Goal: Task Accomplishment & Management: Manage account settings

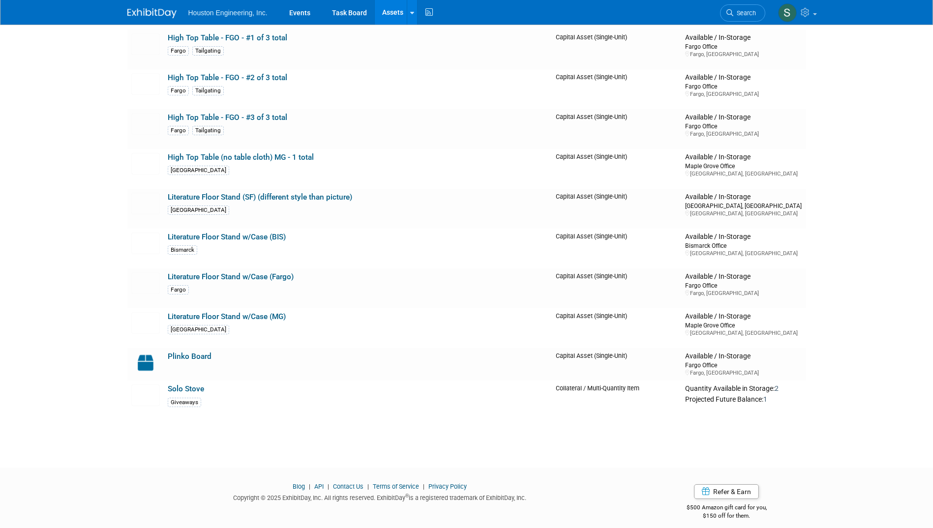
scroll to position [931, 0]
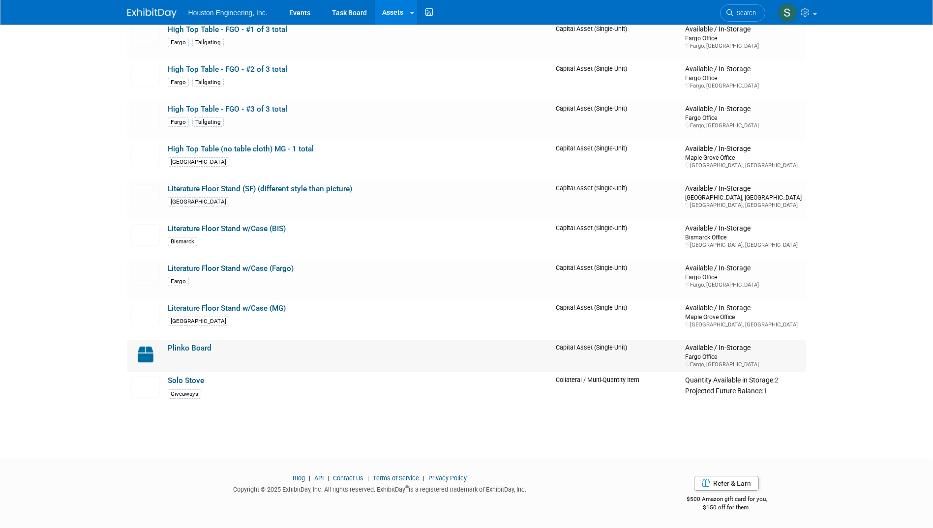
click at [184, 347] on link "Plinko Board" at bounding box center [190, 348] width 44 height 9
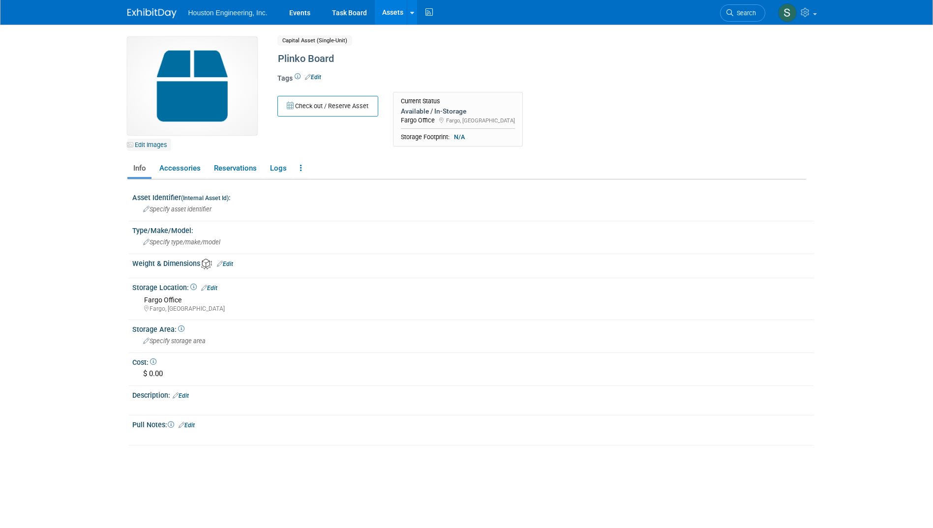
click at [158, 146] on link "Edit Images" at bounding box center [149, 145] width 44 height 12
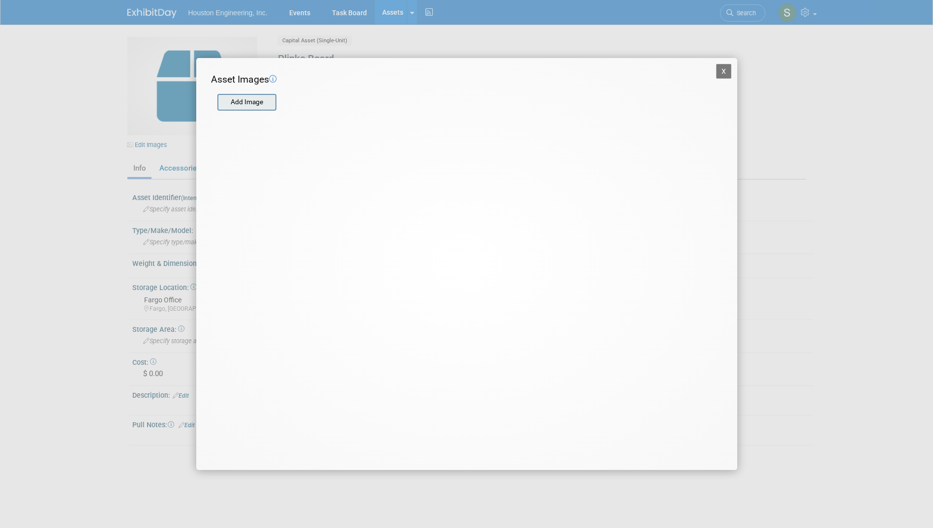
click at [234, 103] on input "file" at bounding box center [216, 102] width 117 height 15
